Goal: Transaction & Acquisition: Book appointment/travel/reservation

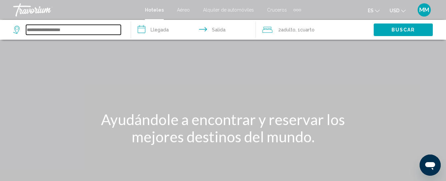
click at [57, 30] on input "Search widget" at bounding box center [73, 30] width 95 height 10
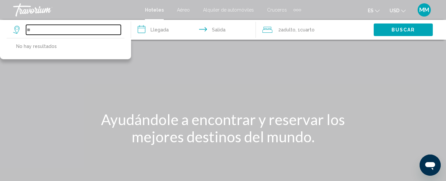
type input "*"
click at [65, 28] on input "Search widget" at bounding box center [73, 30] width 95 height 10
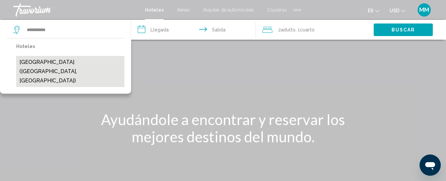
click at [60, 61] on button "[GEOGRAPHIC_DATA] ([GEOGRAPHIC_DATA], [GEOGRAPHIC_DATA])" at bounding box center [70, 71] width 108 height 31
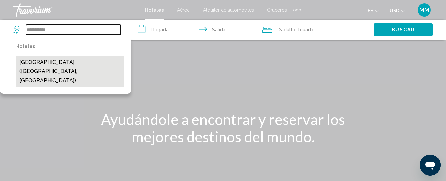
type input "**********"
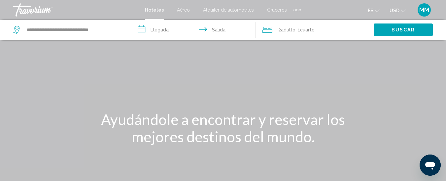
click at [157, 31] on input "**********" at bounding box center [194, 31] width 127 height 22
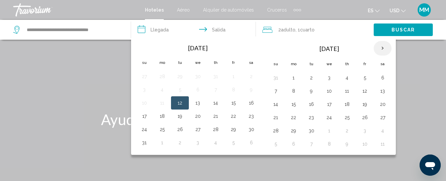
click at [381, 48] on th "Next month" at bounding box center [383, 48] width 18 height 15
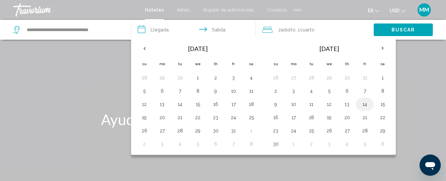
click at [364, 103] on button "14" at bounding box center [365, 103] width 11 height 9
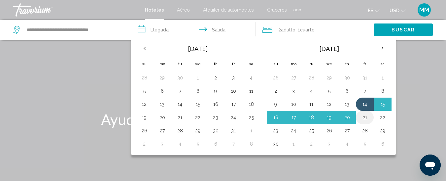
click at [366, 117] on button "21" at bounding box center [365, 117] width 11 height 9
type input "**********"
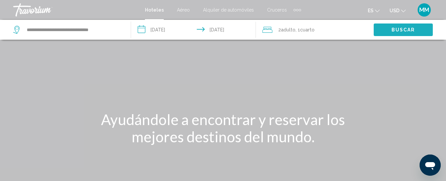
click at [388, 32] on button "Buscar" at bounding box center [403, 29] width 59 height 12
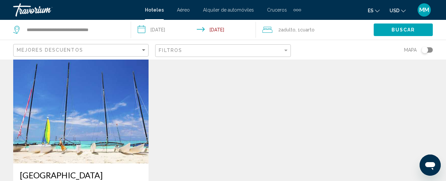
scroll to position [13, 0]
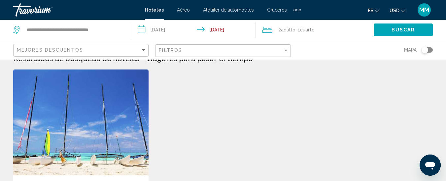
click at [106, 96] on img "Main content" at bounding box center [80, 122] width 135 height 106
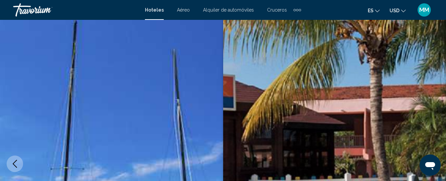
scroll to position [87, 0]
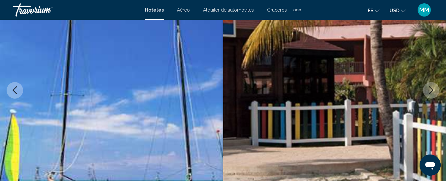
click at [432, 91] on icon "Next image" at bounding box center [431, 90] width 8 height 8
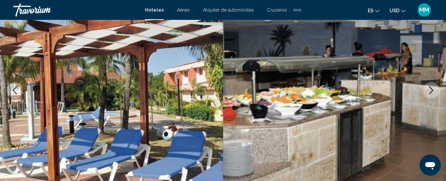
click at [432, 91] on icon "Next image" at bounding box center [431, 90] width 8 height 8
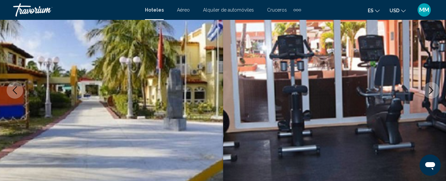
click at [432, 91] on icon "Next image" at bounding box center [431, 90] width 8 height 8
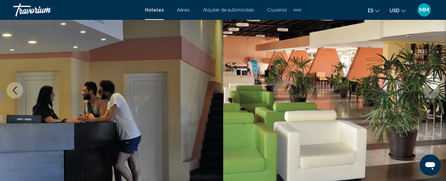
click at [432, 91] on icon "Next image" at bounding box center [431, 90] width 8 height 8
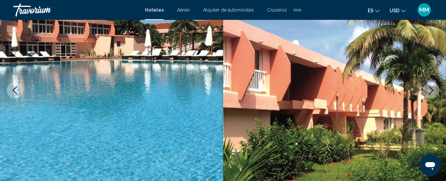
click at [432, 91] on icon "Next image" at bounding box center [431, 90] width 8 height 8
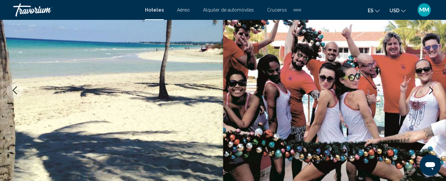
click at [432, 91] on icon "Next image" at bounding box center [431, 90] width 8 height 8
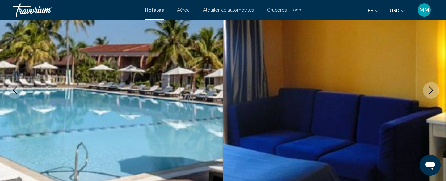
click at [432, 91] on icon "Next image" at bounding box center [431, 90] width 8 height 8
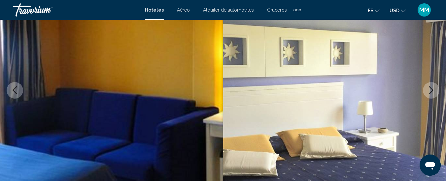
click at [432, 91] on icon "Next image" at bounding box center [431, 90] width 8 height 8
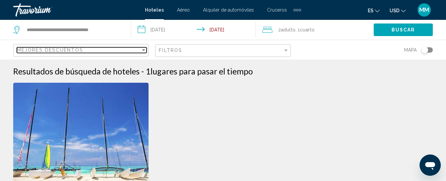
click at [141, 49] on div "Sort by" at bounding box center [144, 49] width 6 height 5
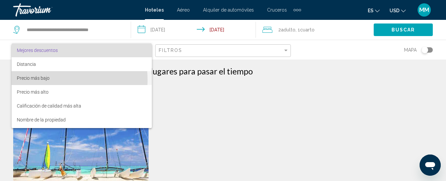
click at [47, 80] on span "Precio más bajo" at bounding box center [33, 77] width 33 height 5
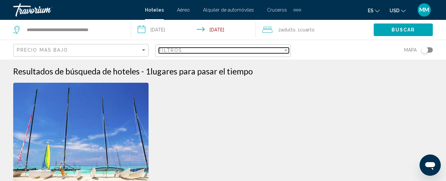
click at [286, 52] on div "Filter" at bounding box center [286, 50] width 6 height 5
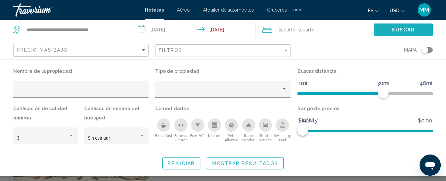
click at [380, 29] on button "Buscar" at bounding box center [403, 29] width 59 height 12
click at [170, 28] on input "**********" at bounding box center [194, 31] width 127 height 22
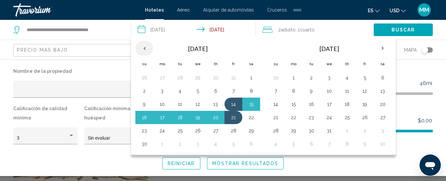
click at [145, 46] on th "Previous month" at bounding box center [144, 48] width 18 height 15
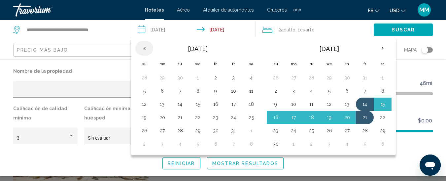
click at [145, 46] on th "Previous month" at bounding box center [144, 48] width 18 height 15
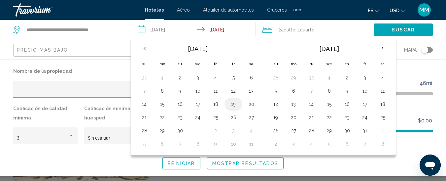
click at [234, 105] on button "19" at bounding box center [233, 103] width 11 height 9
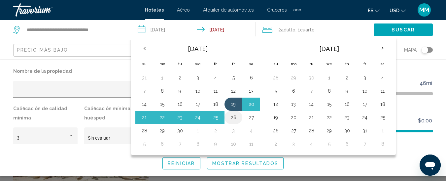
click at [233, 117] on button "26" at bounding box center [233, 117] width 11 height 9
type input "**********"
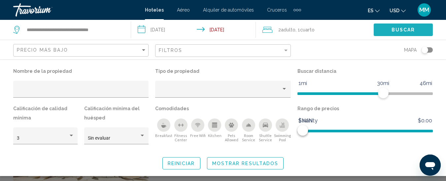
click at [383, 27] on button "Buscar" at bounding box center [403, 29] width 59 height 12
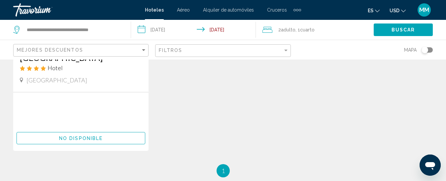
scroll to position [158, 0]
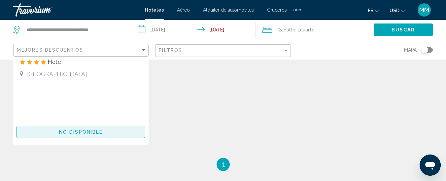
click at [77, 129] on span "No disponible" at bounding box center [81, 131] width 44 height 5
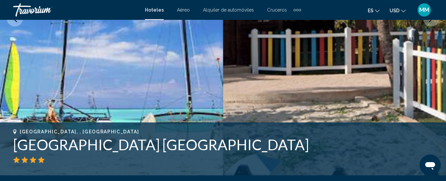
scroll to position [87, 0]
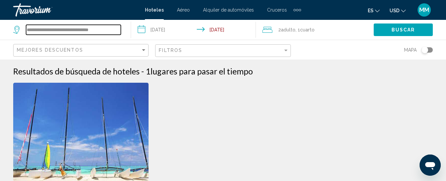
click at [39, 31] on input "**********" at bounding box center [73, 30] width 95 height 10
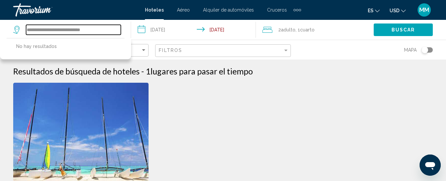
click at [102, 26] on input "**********" at bounding box center [73, 30] width 95 height 10
type input "*"
click at [98, 28] on input "Search widget" at bounding box center [73, 30] width 95 height 10
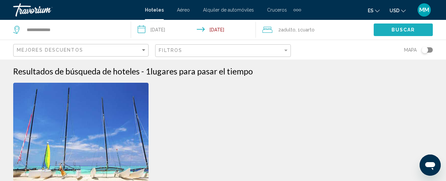
click at [381, 27] on button "Buscar" at bounding box center [403, 29] width 59 height 12
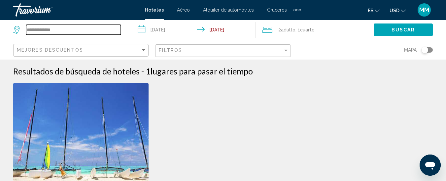
click at [75, 27] on input "**********" at bounding box center [73, 30] width 95 height 10
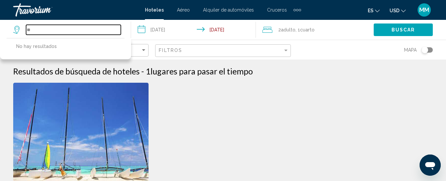
type input "*"
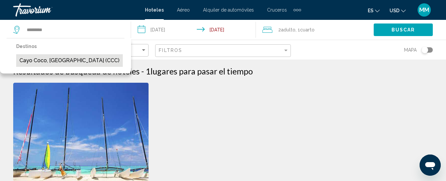
click at [73, 58] on button "Cayo Coco, [GEOGRAPHIC_DATA] (CCC)" at bounding box center [69, 60] width 107 height 13
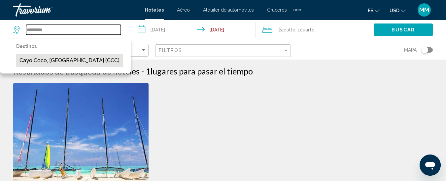
type input "**********"
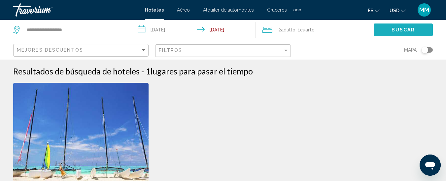
click at [383, 30] on button "Buscar" at bounding box center [403, 29] width 59 height 12
